Goal: Check status: Check status

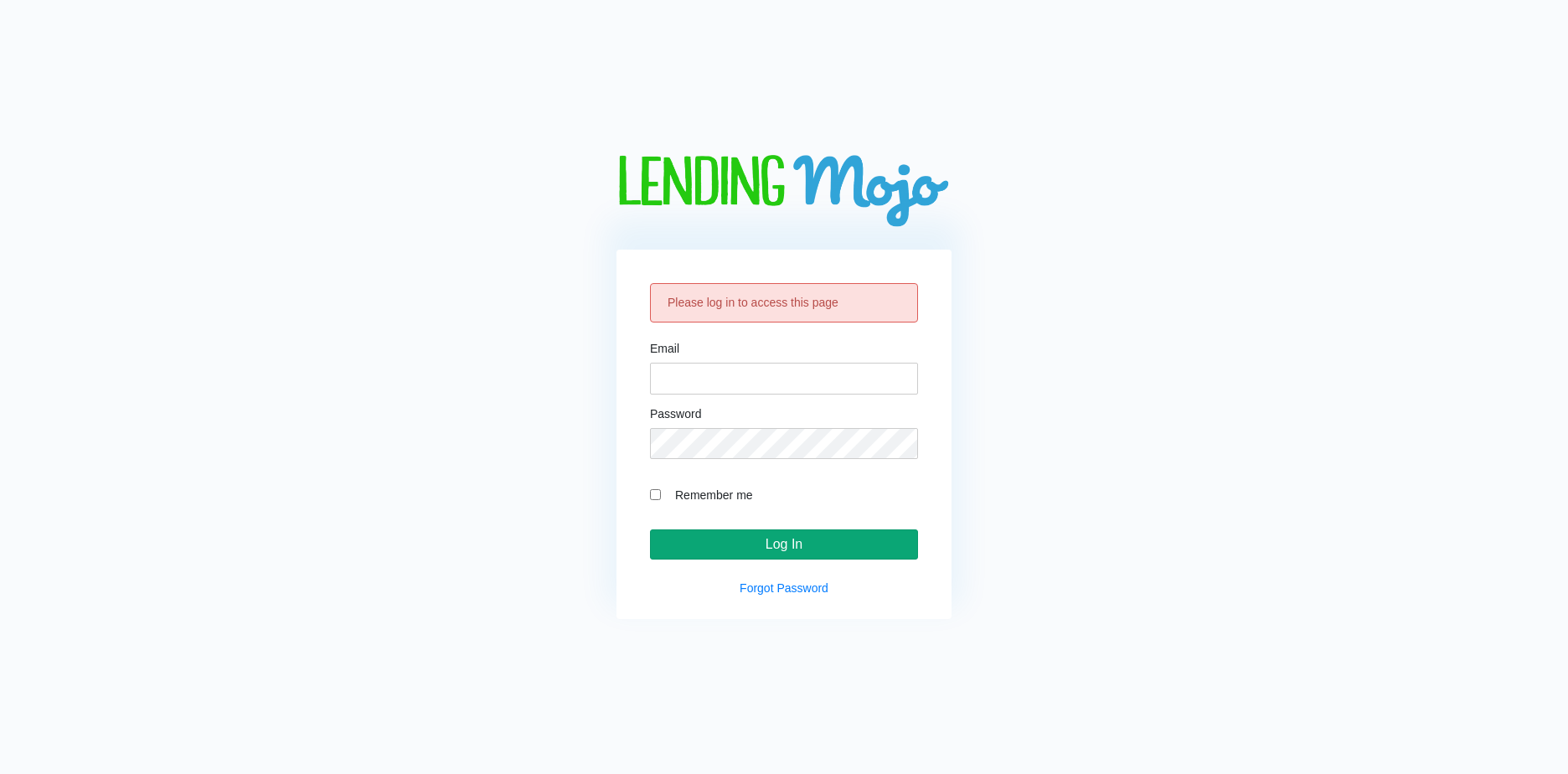
type input "lm@naln.com"
click at [757, 543] on input "Log In" at bounding box center [783, 544] width 268 height 30
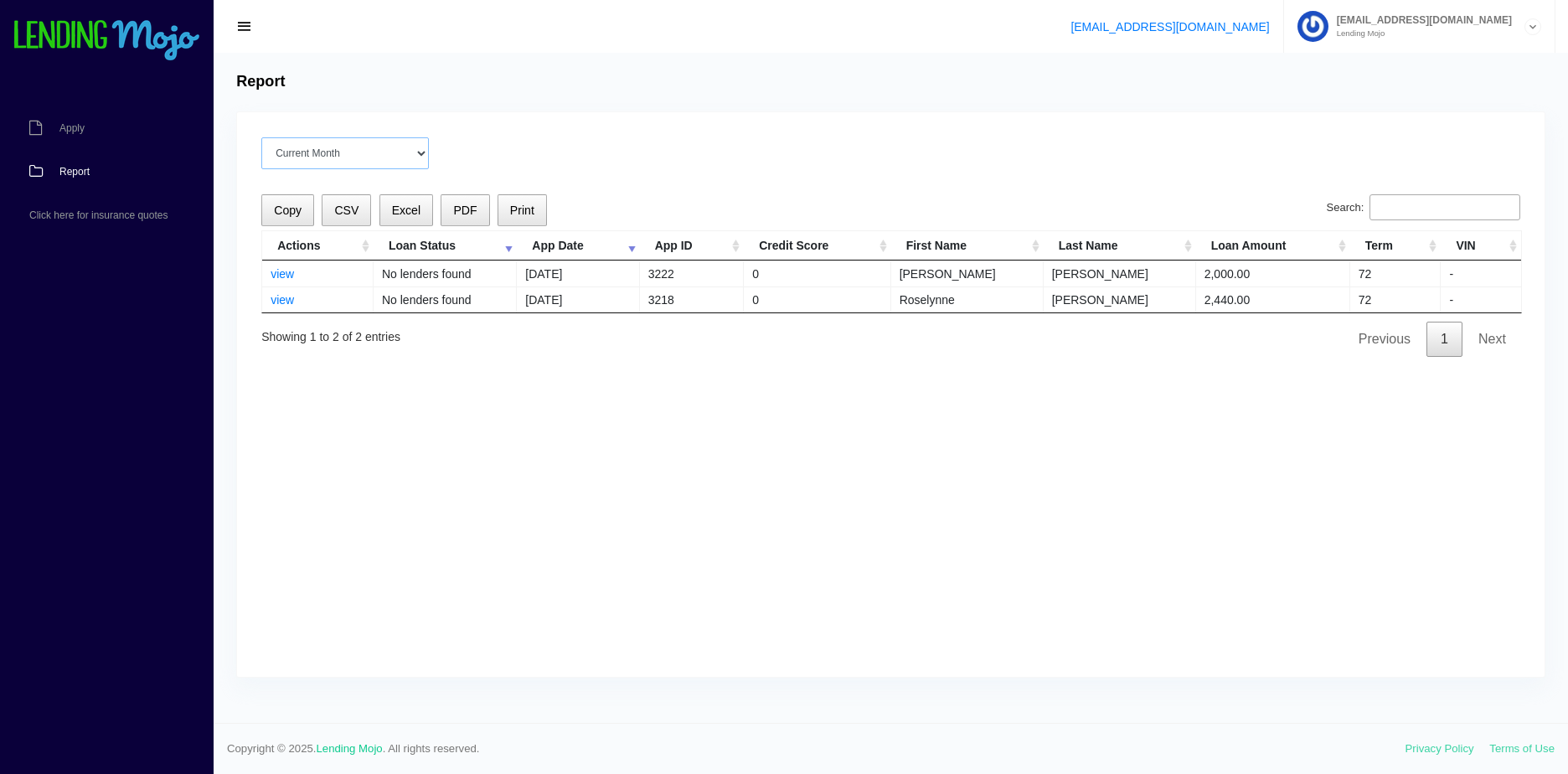
click at [385, 160] on select "Current Month [DATE] [DATE] [DATE] [DATE] [DATE] All time" at bounding box center [345, 153] width 167 height 32
select select "All time"
click at [262, 137] on select "Current Month [DATE] [DATE] [DATE] [DATE] [DATE] All time" at bounding box center [345, 153] width 167 height 32
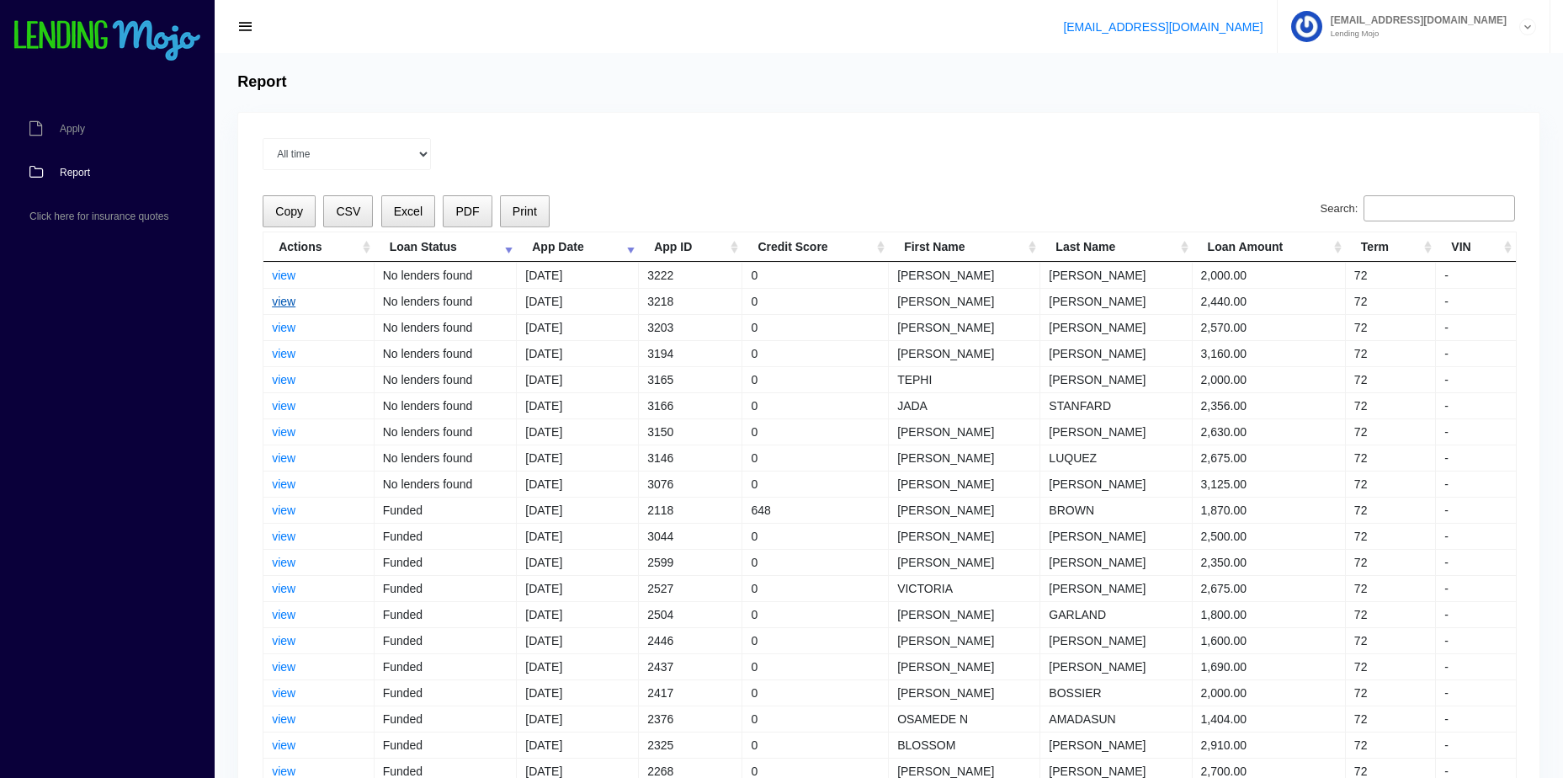
click at [276, 300] on link "view" at bounding box center [284, 301] width 24 height 13
